Goal: Transaction & Acquisition: Book appointment/travel/reservation

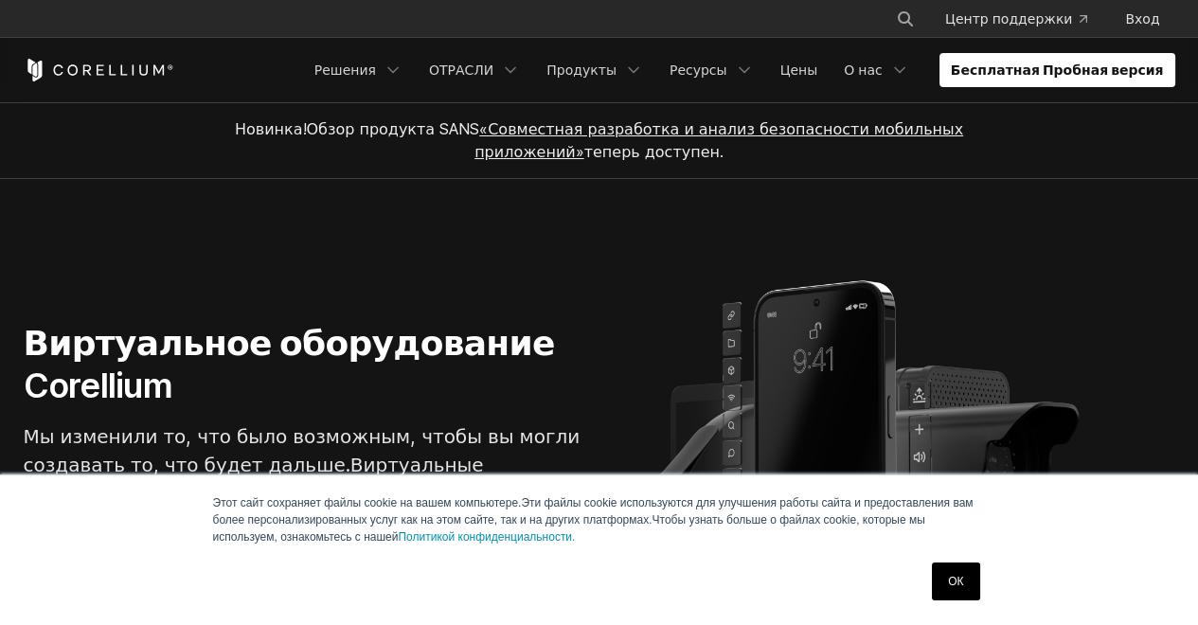
click at [1139, 62] on ya-tr-span "Бесплатная Пробная версия" at bounding box center [1056, 70] width 213 height 19
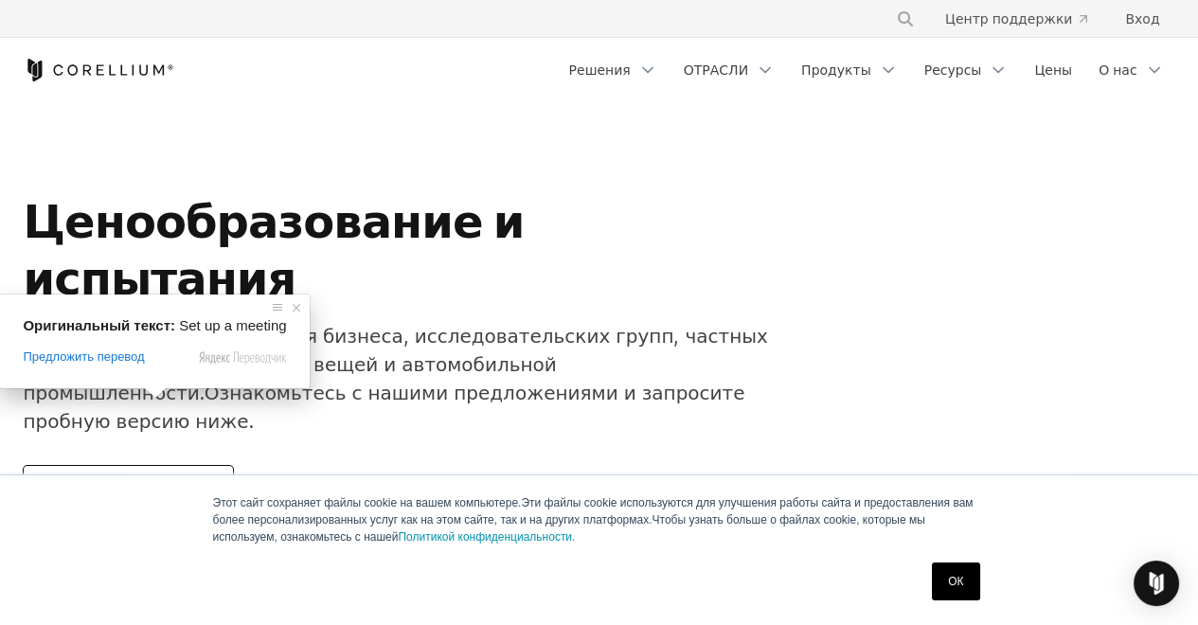
click at [151, 477] on ya-tr-span "Назначьте встречу" at bounding box center [128, 488] width 164 height 23
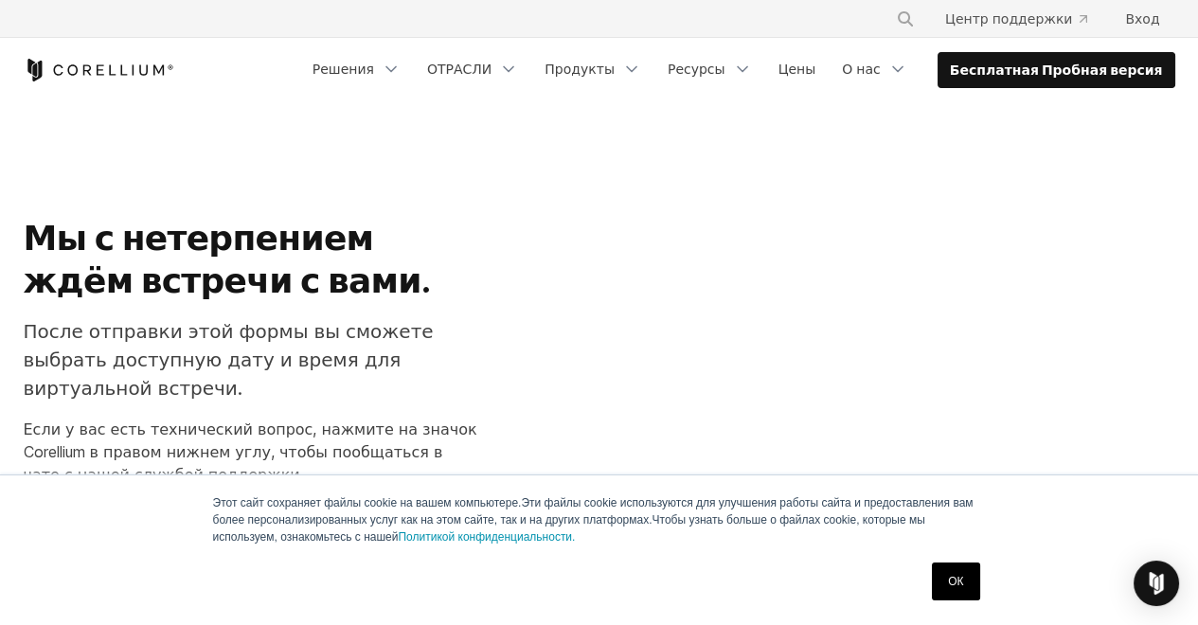
select select "**"
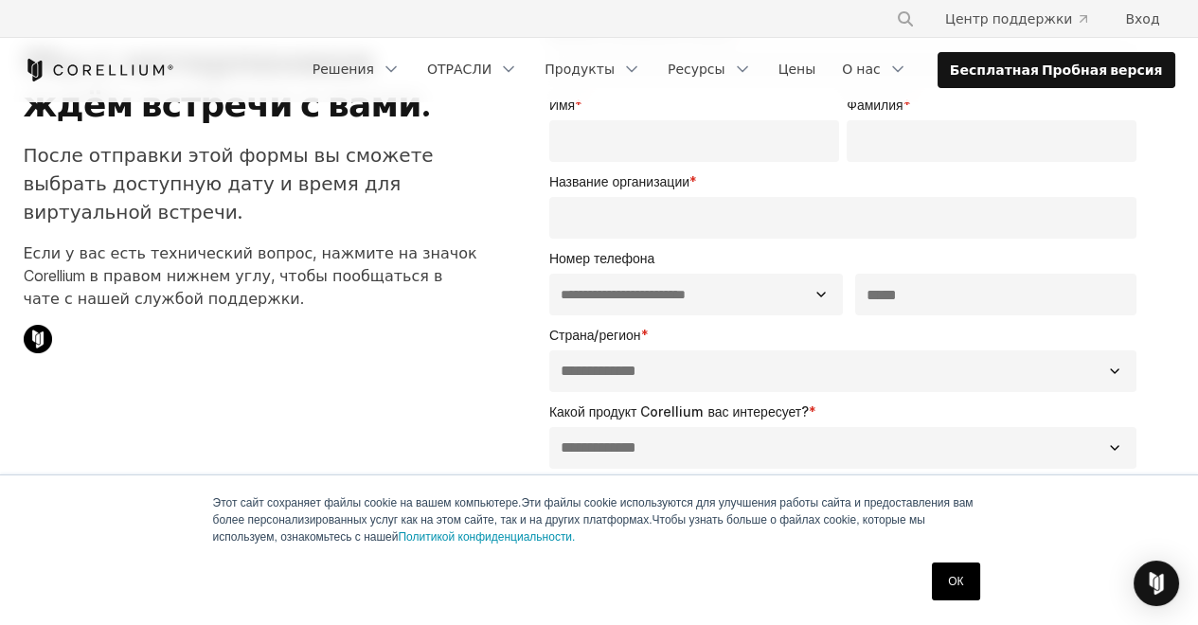
scroll to position [176, 0]
